Goal: Information Seeking & Learning: Find specific page/section

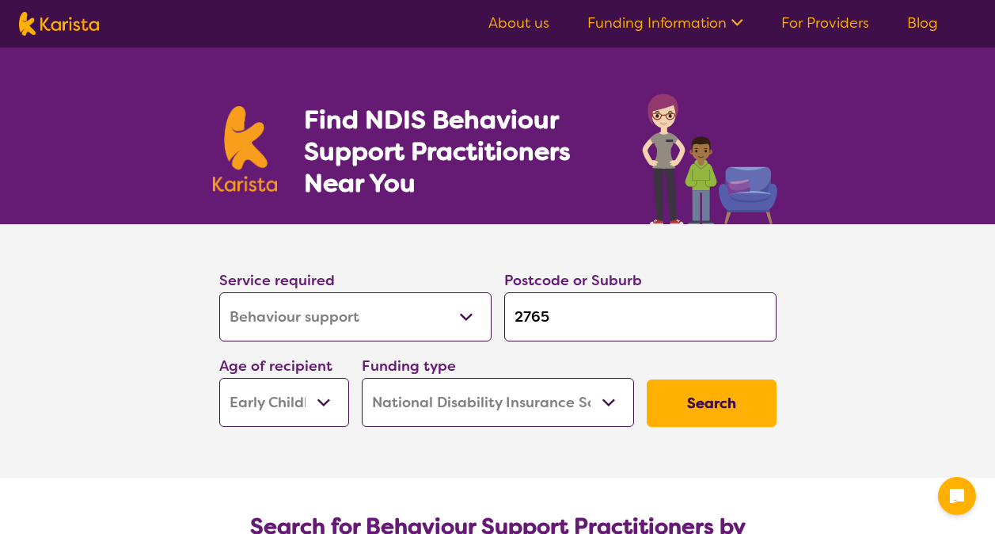
select select "Behaviour support"
select select "EC"
select select "NDIS"
select select "Behaviour support"
select select "EC"
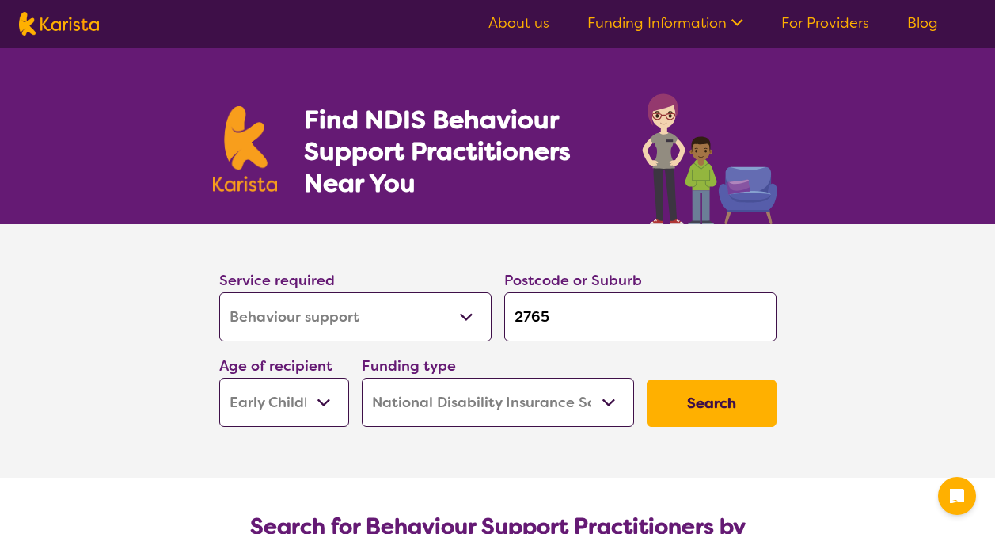
select select "NDIS"
click at [380, 320] on select "Allied Health Assistant Assessment ([MEDICAL_DATA] or [MEDICAL_DATA]) Behaviour…" at bounding box center [355, 316] width 272 height 49
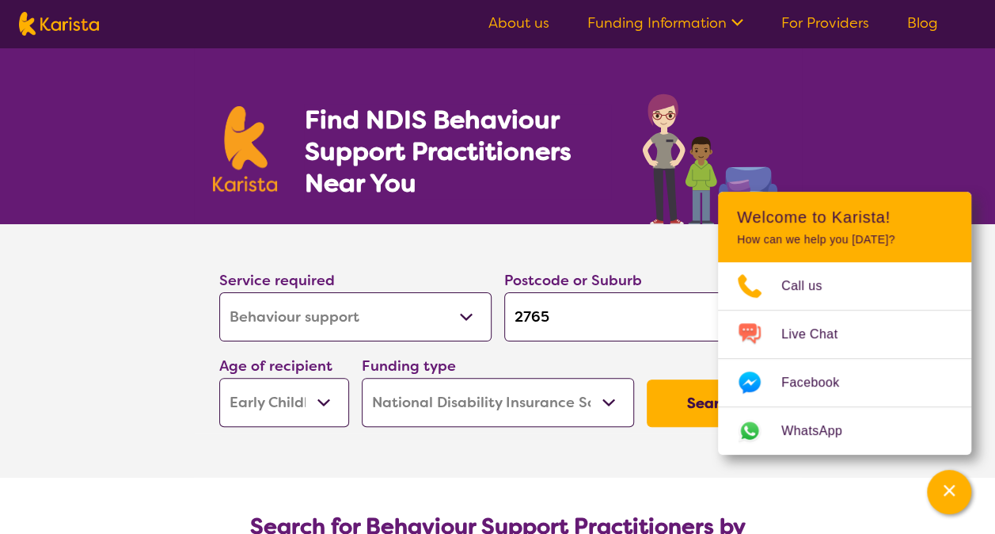
select select "[MEDICAL_DATA]"
click at [219, 292] on select "Allied Health Assistant Assessment ([MEDICAL_DATA] or [MEDICAL_DATA]) Behaviour…" at bounding box center [355, 316] width 272 height 49
select select "[MEDICAL_DATA]"
drag, startPoint x: 611, startPoint y: 331, endPoint x: 381, endPoint y: 316, distance: 230.9
click at [381, 316] on div "Service required Allied Health Assistant Assessment ([MEDICAL_DATA] or [MEDICAL…" at bounding box center [498, 347] width 570 height 171
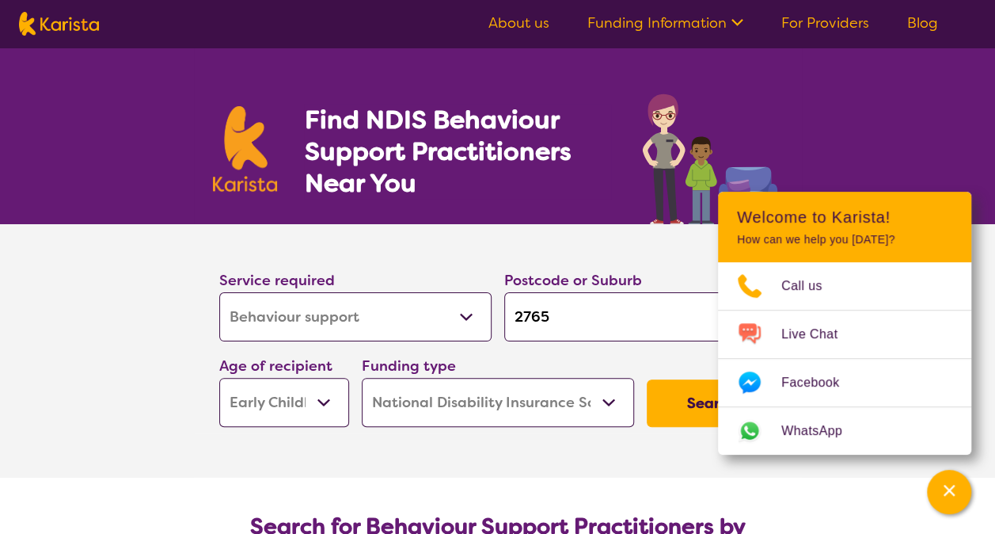
type input "1"
type input "2"
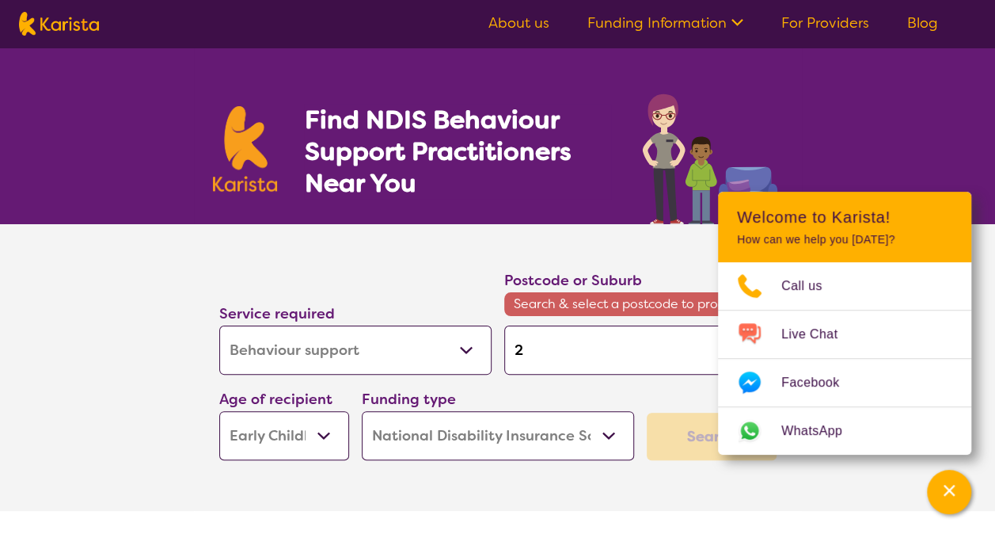
type input "27"
type input "275"
type input "2750"
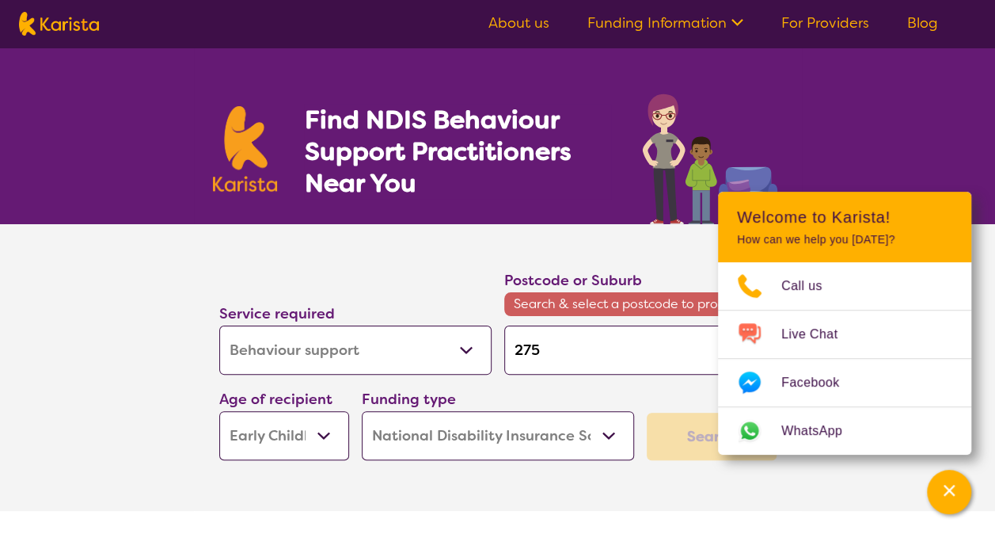
type input "2750"
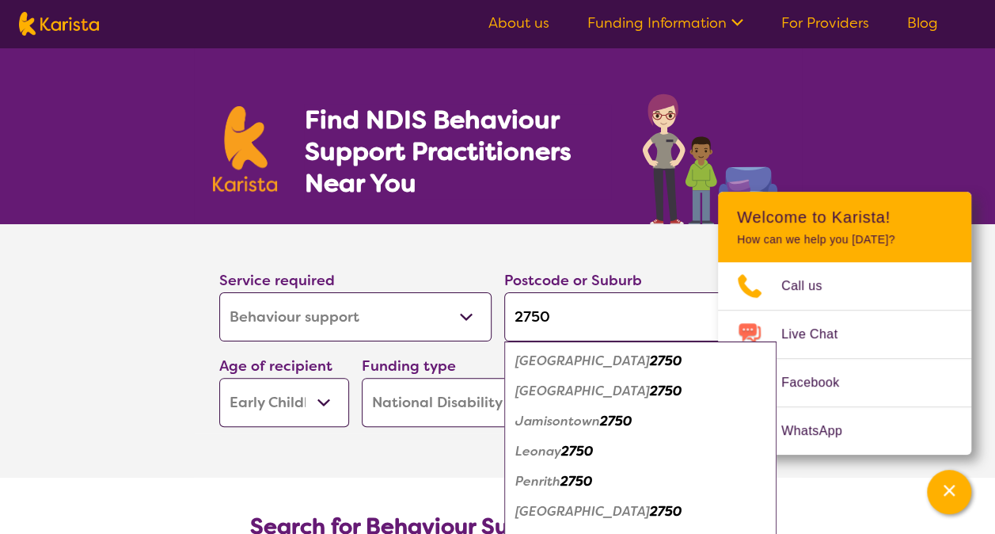
type input "2750"
click at [552, 481] on em "Penrith" at bounding box center [537, 481] width 45 height 17
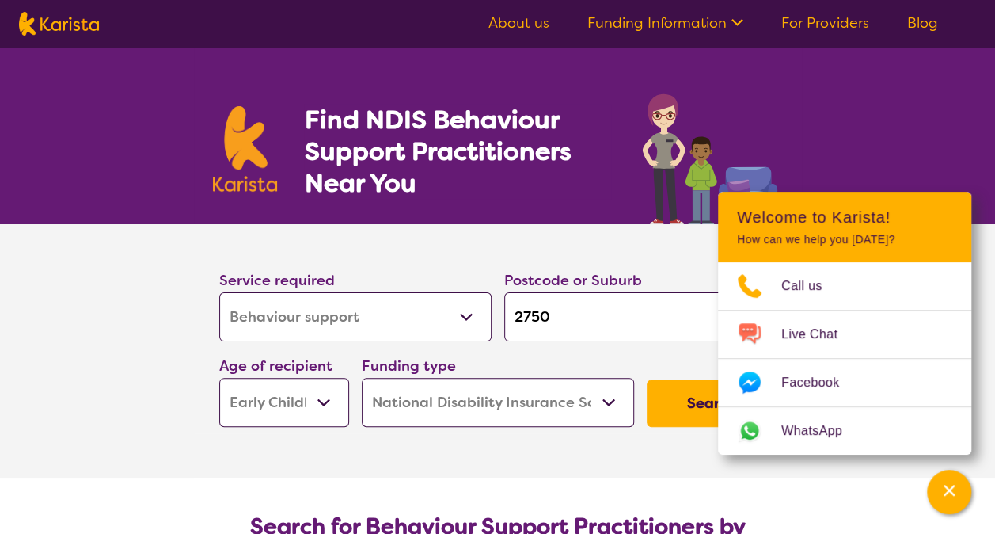
click at [323, 397] on select "Early Childhood - 0 to 9 Child - 10 to 11 Adolescent - 12 to 17 Adult - 18 to 6…" at bounding box center [284, 402] width 130 height 49
select select "AD"
click at [219, 378] on select "Early Childhood - 0 to 9 Child - 10 to 11 Adolescent - 12 to 17 Adult - 18 to 6…" at bounding box center [284, 402] width 130 height 49
select select "AD"
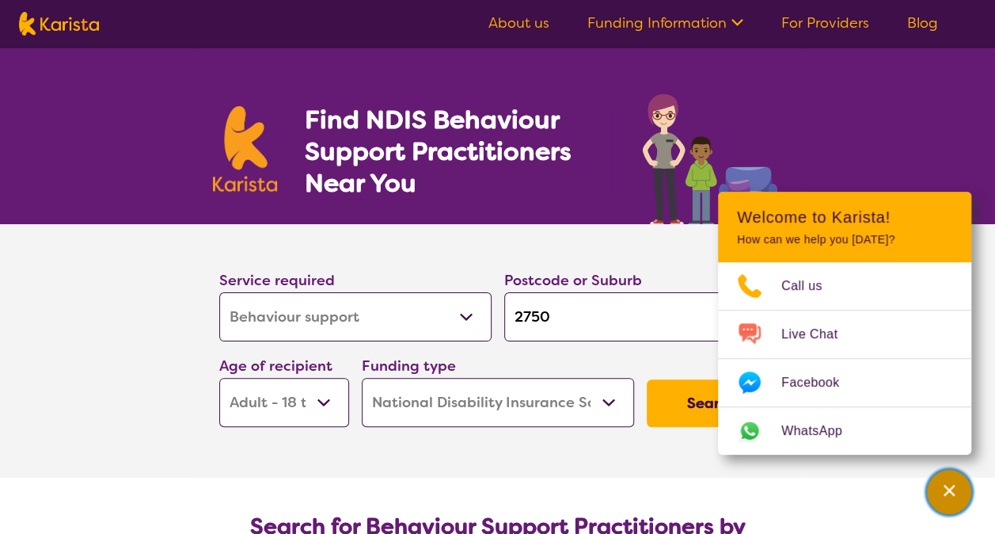
click at [950, 500] on div "Channel Menu" at bounding box center [949, 491] width 32 height 35
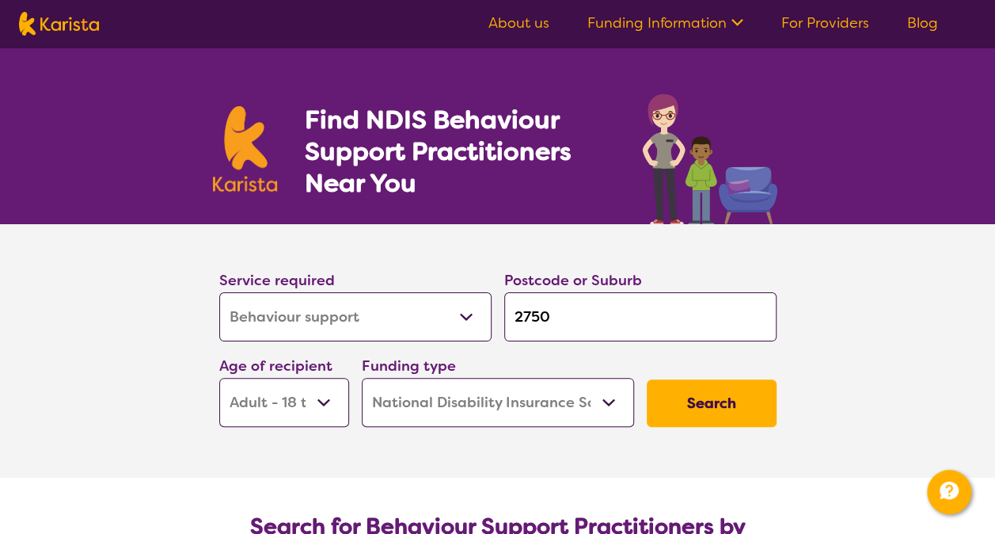
click at [469, 309] on select "Allied Health Assistant Assessment ([MEDICAL_DATA] or [MEDICAL_DATA]) Behaviour…" at bounding box center [355, 316] width 272 height 49
click at [732, 393] on button "Search" at bounding box center [712, 403] width 130 height 48
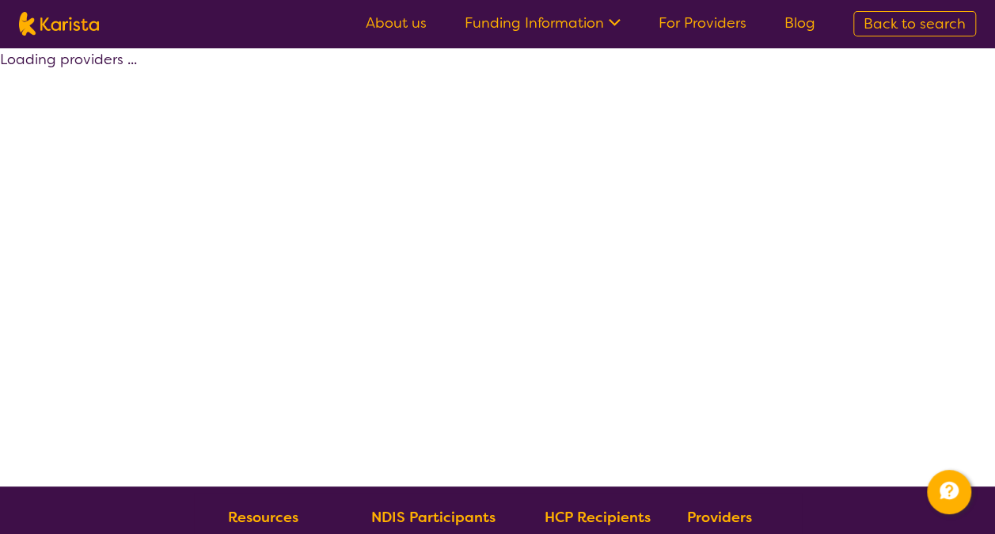
select select "by_score"
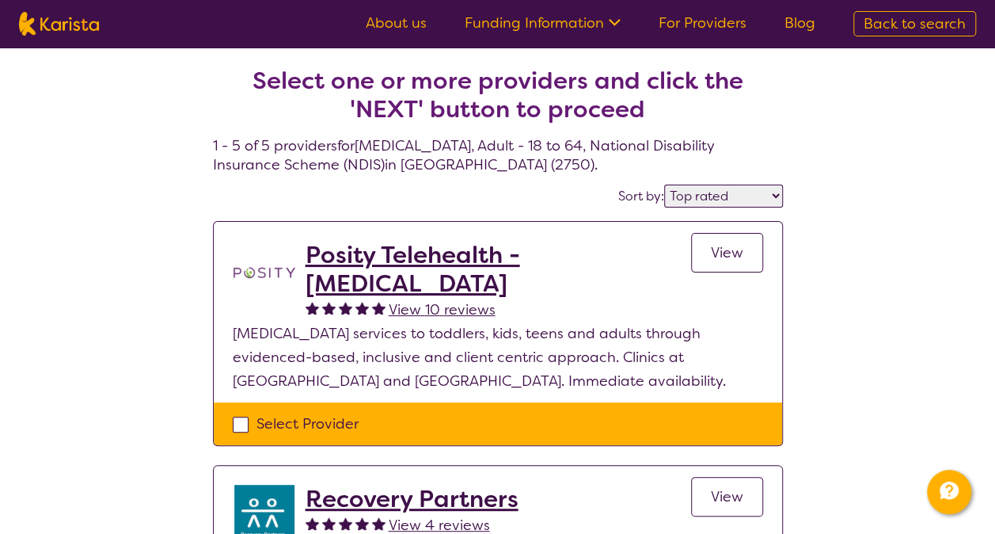
select select "Behaviour support"
select select "AD"
select select "NDIS"
select select "Behaviour support"
select select "AD"
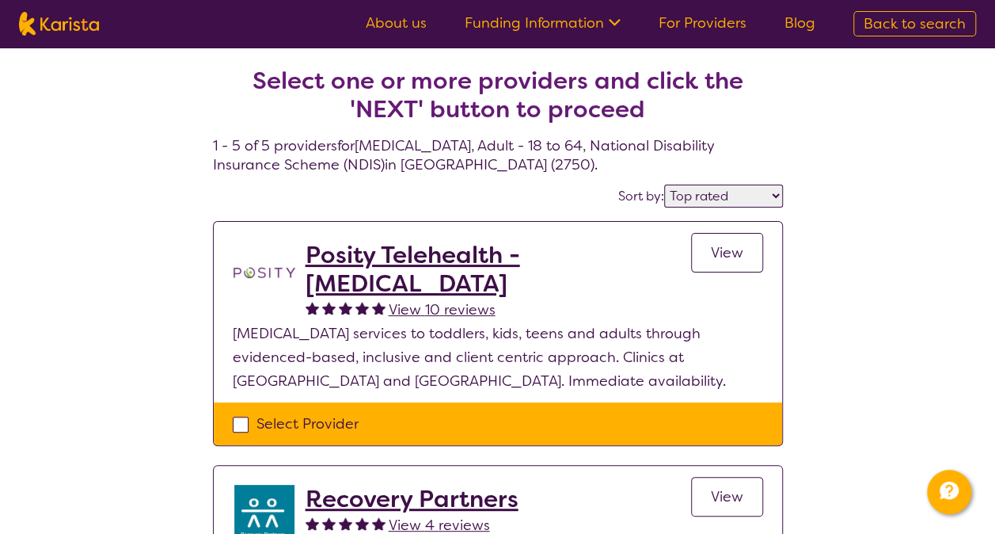
select select "NDIS"
